Goal: Transaction & Acquisition: Subscribe to service/newsletter

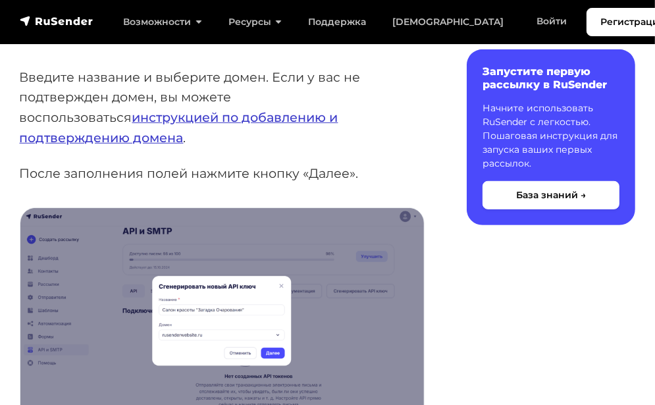
scroll to position [132, 0]
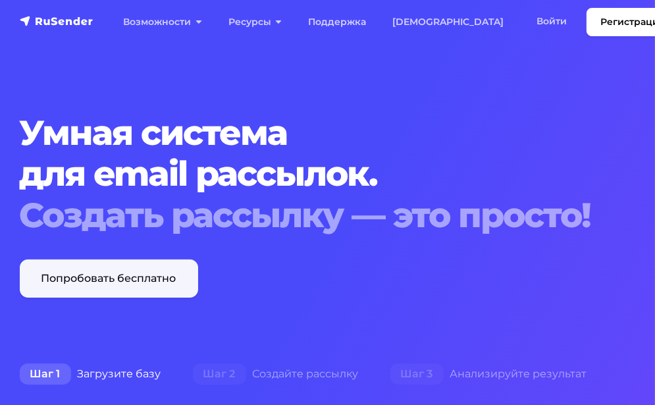
click at [134, 284] on link "Попробовать бесплатно" at bounding box center [109, 278] width 178 height 38
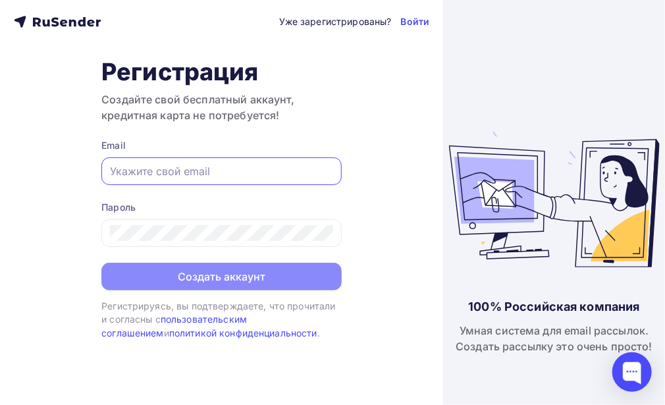
click at [142, 168] on input "text" at bounding box center [221, 171] width 223 height 16
click at [116, 174] on input "text" at bounding box center [221, 171] width 223 height 16
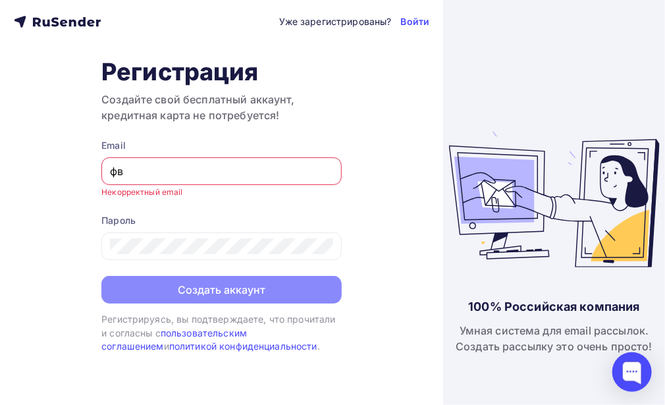
type input "ф"
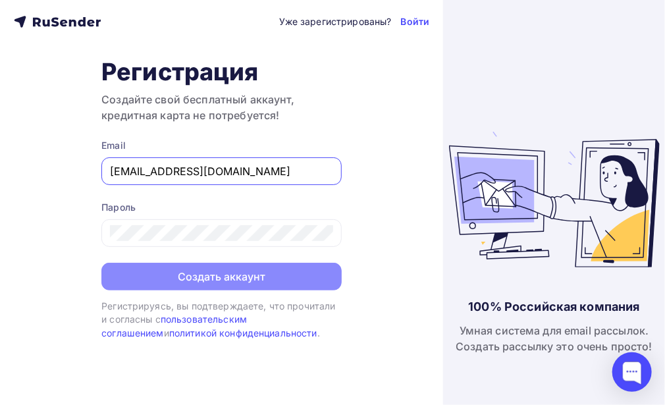
type input "[EMAIL_ADDRESS][DOMAIN_NAME]"
click at [156, 211] on div "Пароль" at bounding box center [221, 207] width 240 height 13
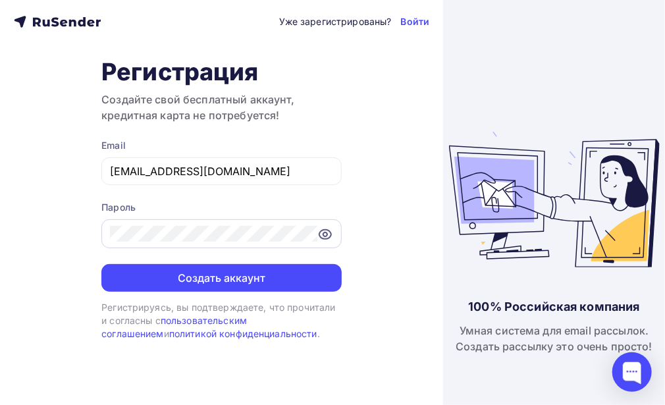
click at [323, 236] on icon at bounding box center [325, 234] width 16 height 16
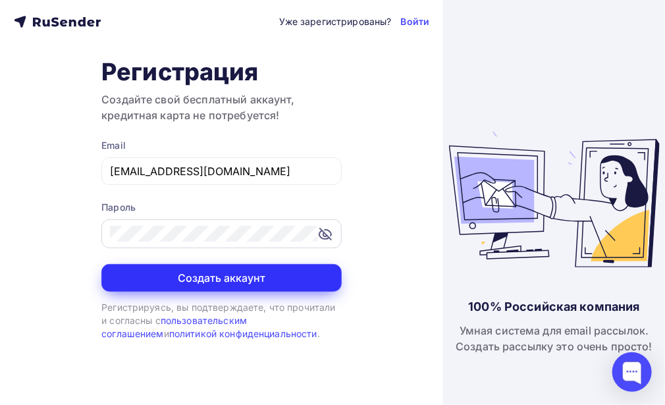
click at [263, 276] on button "Создать аккаунт" at bounding box center [221, 278] width 240 height 28
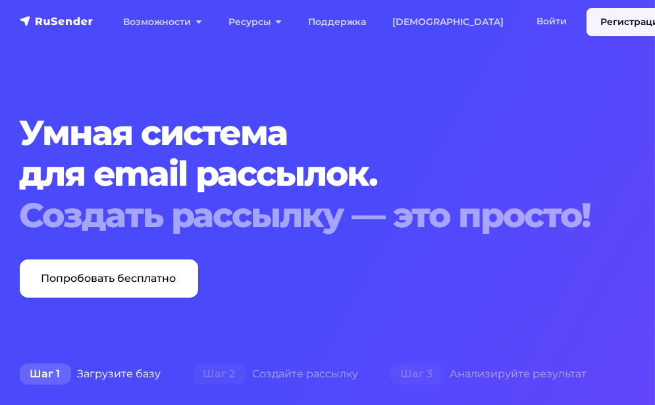
click at [586, 20] on link "Регистрация" at bounding box center [632, 22] width 92 height 28
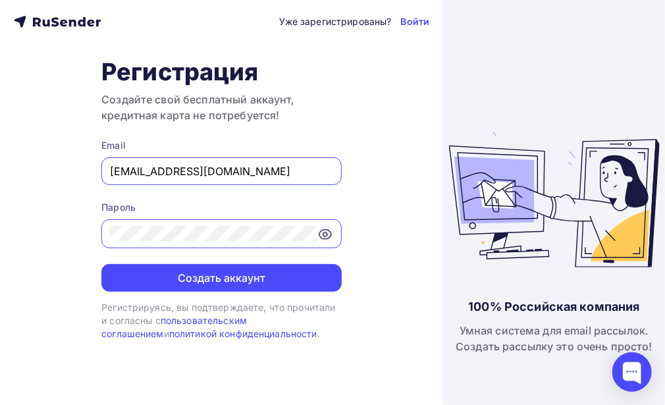
drag, startPoint x: 263, startPoint y: 182, endPoint x: 44, endPoint y: 193, distance: 219.4
click at [44, 193] on div "Уже зарегистрированы? Войти Регистрация Создайте свой бесплатный аккаунт, креди…" at bounding box center [221, 202] width 443 height 405
drag, startPoint x: 251, startPoint y: 166, endPoint x: 58, endPoint y: 181, distance: 194.0
click at [58, 181] on div "Уже зарегистрированы? Войти Регистрация Создайте свой бесплатный аккаунт, креди…" at bounding box center [221, 202] width 443 height 405
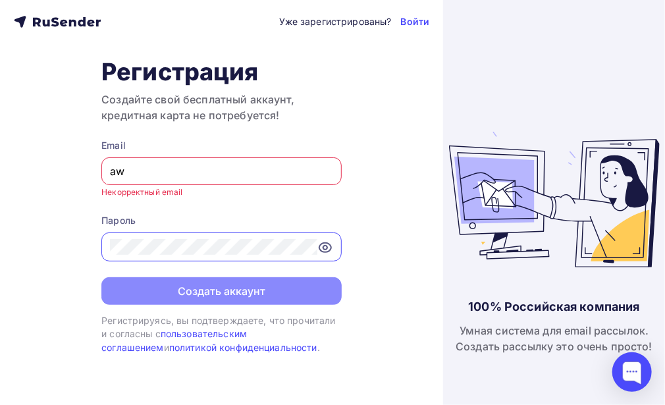
type input "a"
type input "awtop"
click at [23, 97] on div "Уже зарегистрированы? Войти Регистрация Создайте свой бесплатный аккаунт, креди…" at bounding box center [221, 202] width 443 height 405
